Goal: Find specific page/section

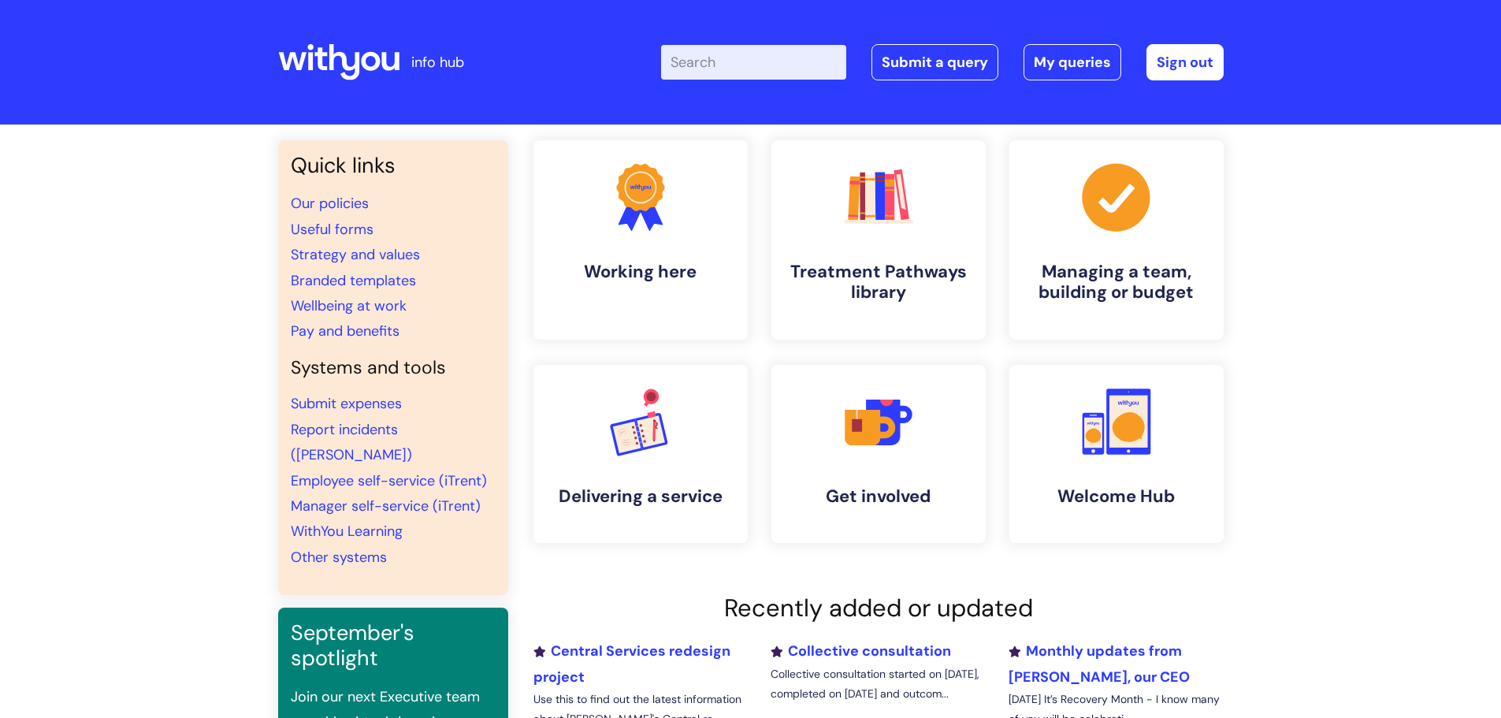
click at [757, 63] on input "Enter your search term here..." at bounding box center [753, 62] width 185 height 35
type input "new supplier"
click button "Search" at bounding box center [0, 0] width 0 height 0
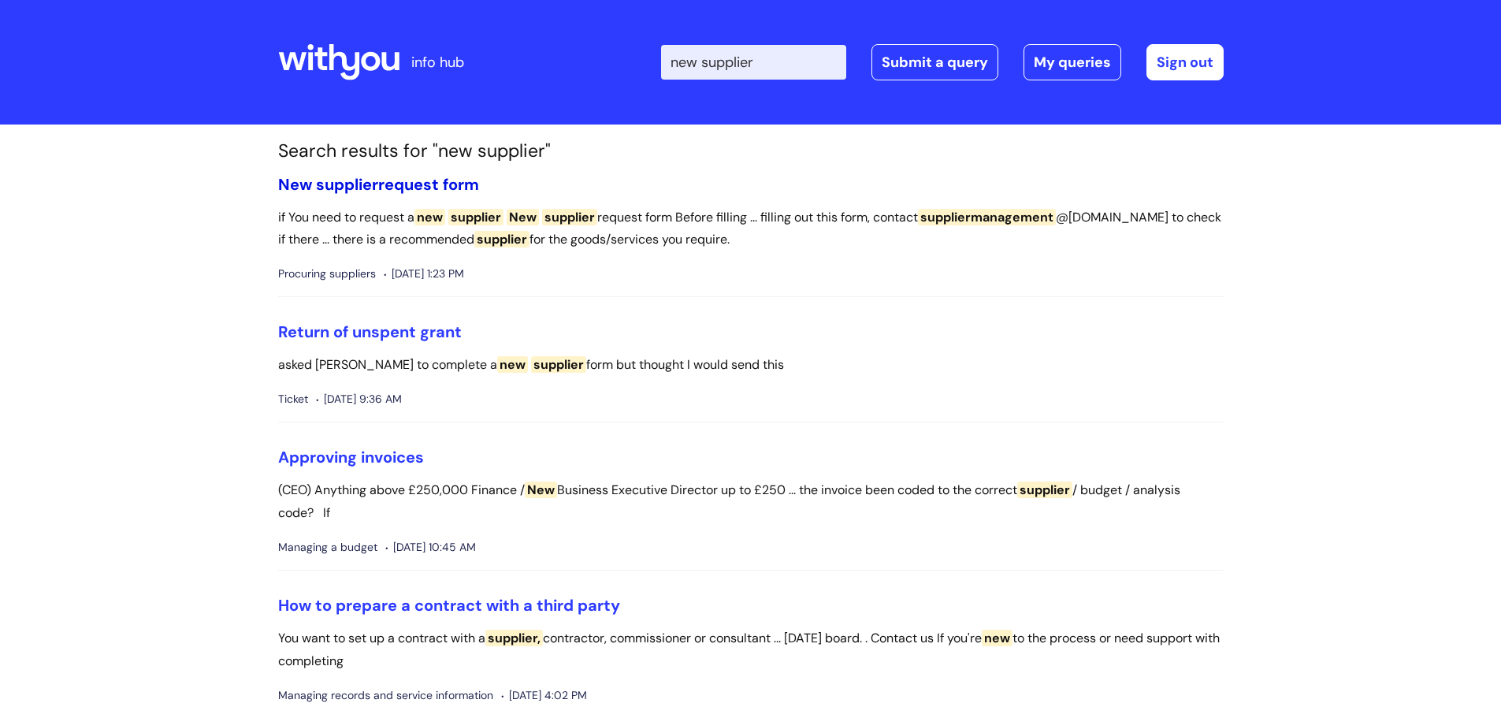
click at [388, 183] on link "New supplier request form" at bounding box center [378, 184] width 201 height 20
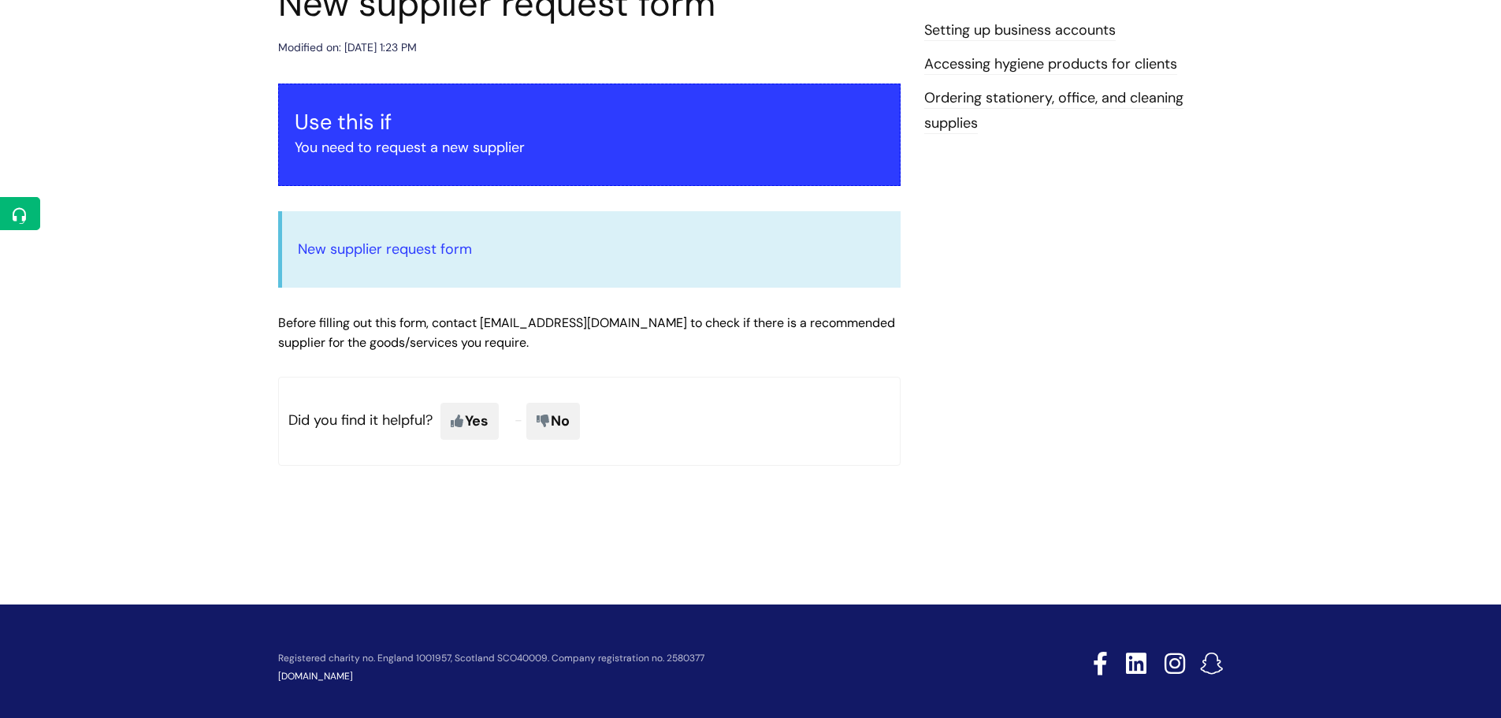
scroll to position [227, 0]
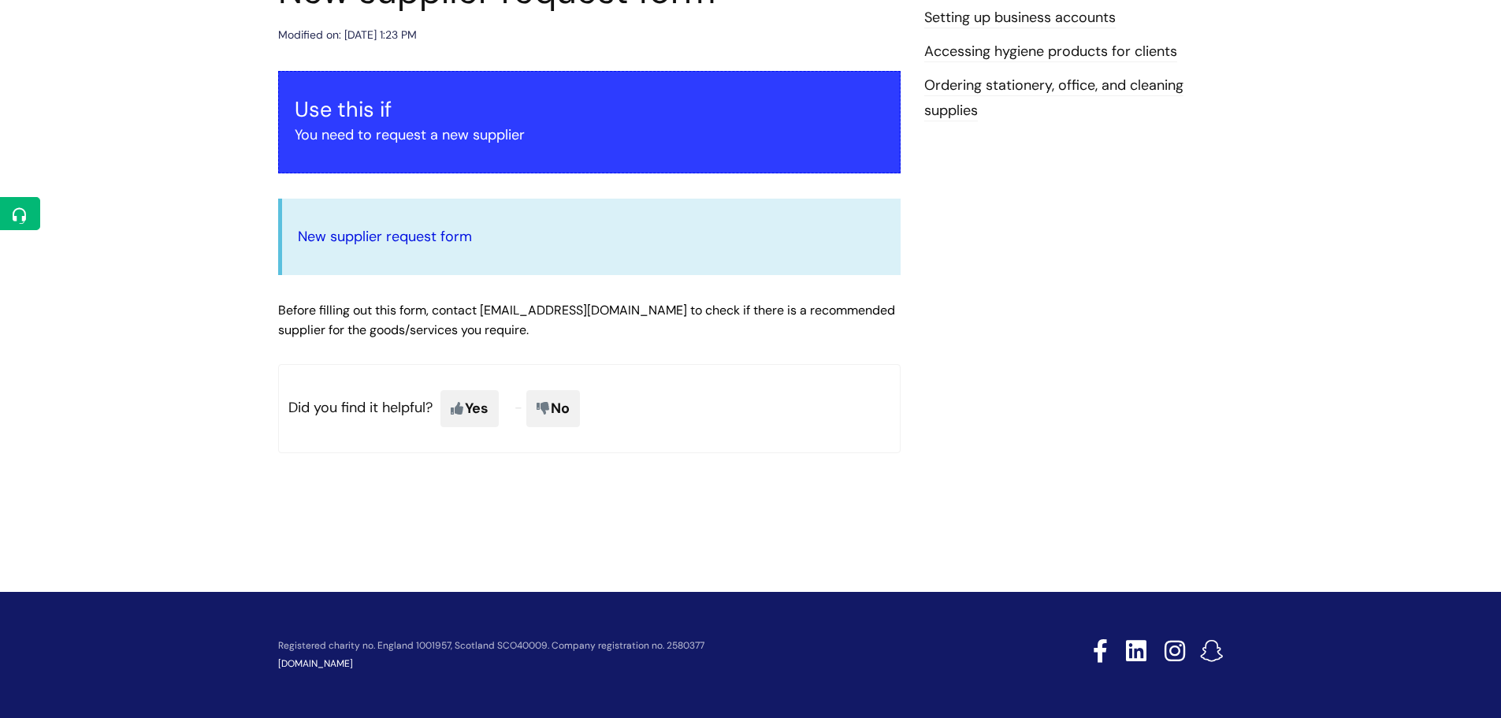
click at [410, 230] on link "New supplier request form" at bounding box center [385, 236] width 174 height 19
